Goal: Information Seeking & Learning: Learn about a topic

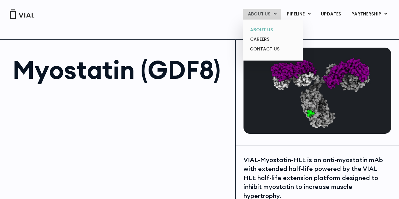
click at [265, 30] on link "ABOUT US" at bounding box center [272, 30] width 55 height 10
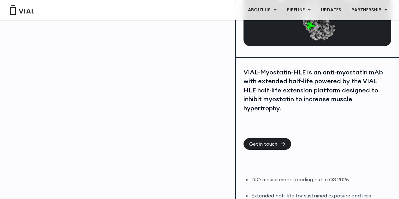
scroll to position [95, 0]
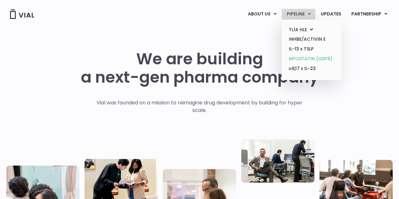
click at [316, 58] on link "MYOSTATIN (GDF8)" at bounding box center [311, 59] width 55 height 10
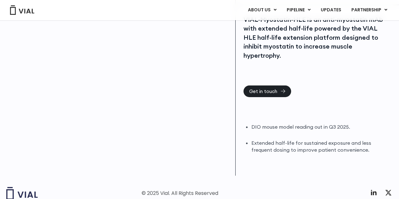
scroll to position [158, 0]
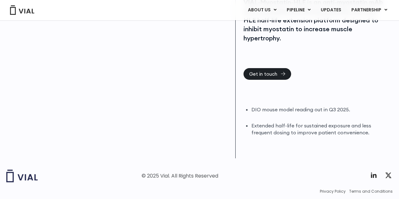
click at [41, 107] on div "Myostatin (GDF8)" at bounding box center [117, 20] width 235 height 277
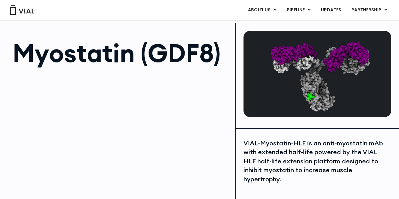
scroll to position [0, 0]
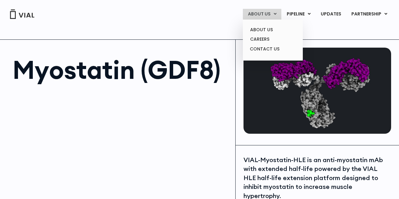
click at [258, 15] on link "ABOUT US" at bounding box center [262, 14] width 38 height 11
click at [266, 32] on link "ABOUT US" at bounding box center [272, 30] width 55 height 10
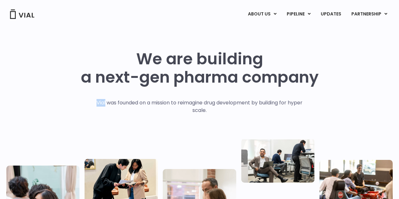
drag, startPoint x: 93, startPoint y: 102, endPoint x: 102, endPoint y: 102, distance: 9.1
click at [102, 102] on p "Vial was founded on a mission to reimagine drug development by building for hyp…" at bounding box center [199, 106] width 219 height 15
copy p "Vial"
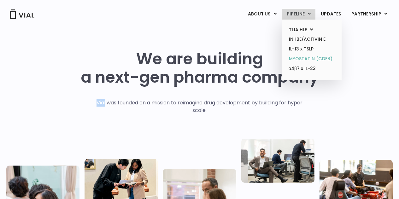
click at [311, 59] on link "MYOSTATIN (GDF8)" at bounding box center [311, 59] width 55 height 10
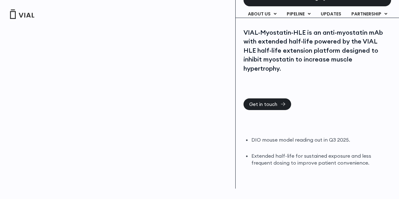
scroll to position [158, 0]
